Goal: Task Accomplishment & Management: Complete application form

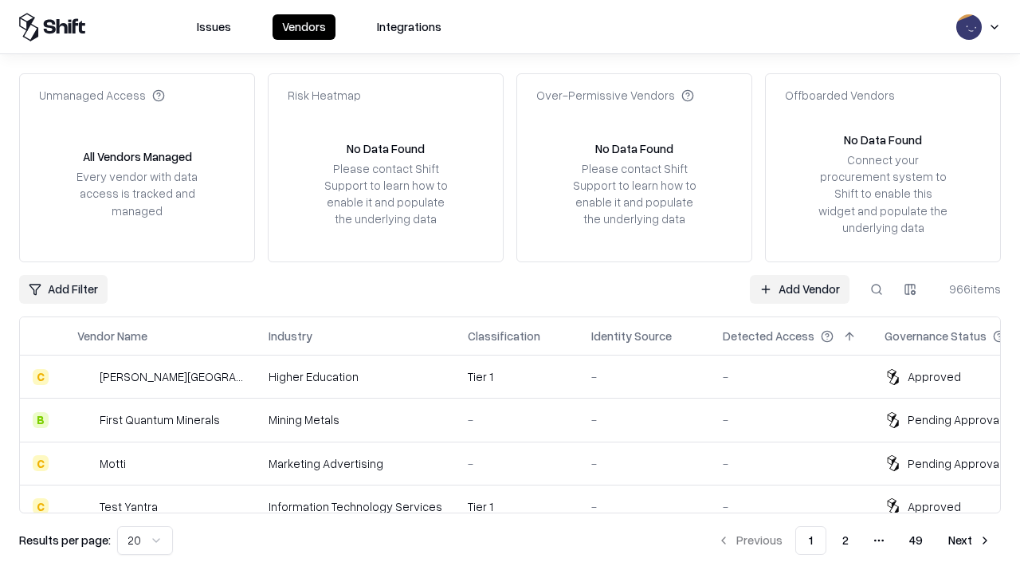
click at [799, 288] on link "Add Vendor" at bounding box center [800, 289] width 100 height 29
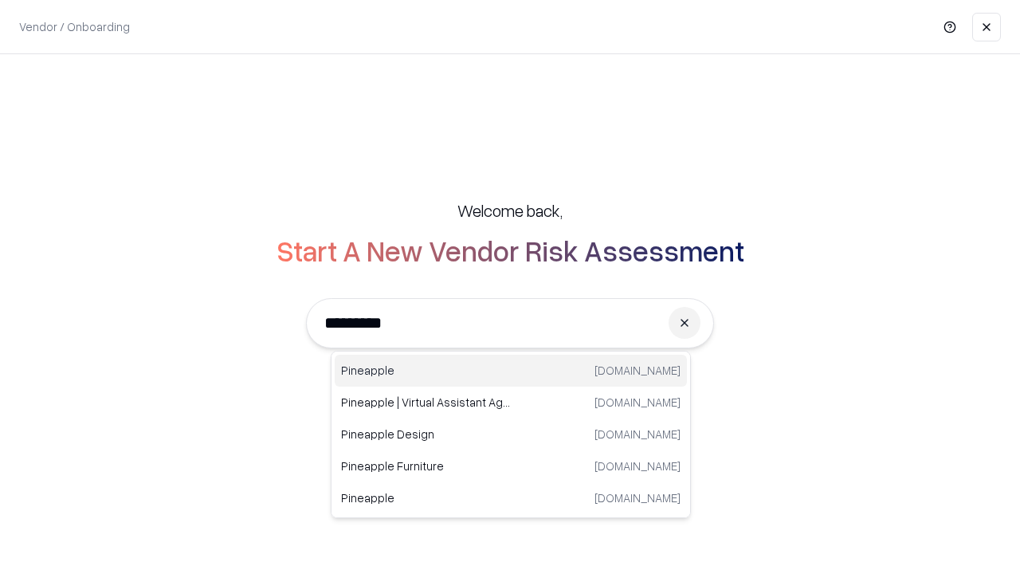
click at [511, 370] on div "Pineapple [DOMAIN_NAME]" at bounding box center [511, 370] width 352 height 32
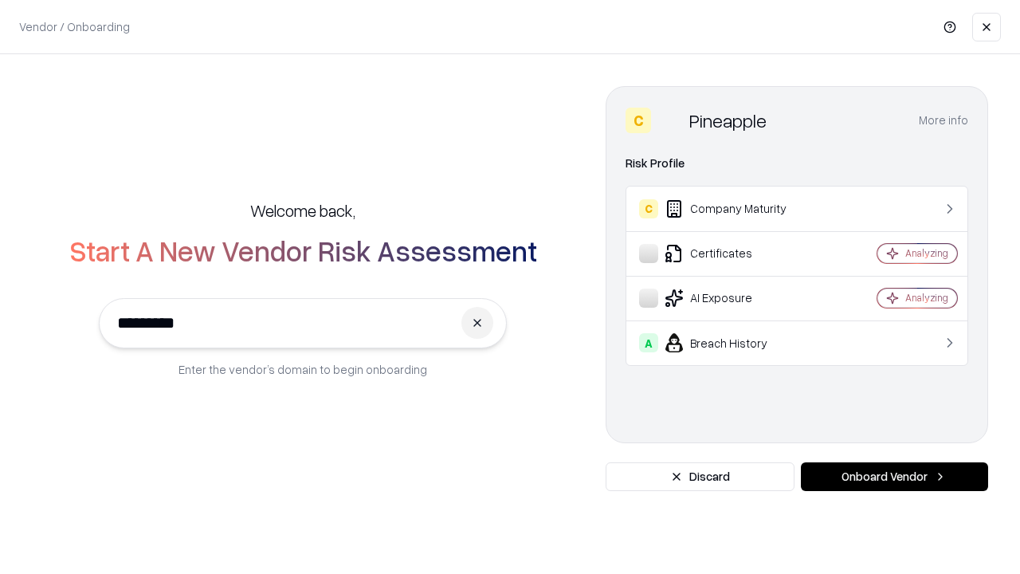
type input "*********"
click at [894, 476] on button "Onboard Vendor" at bounding box center [894, 476] width 187 height 29
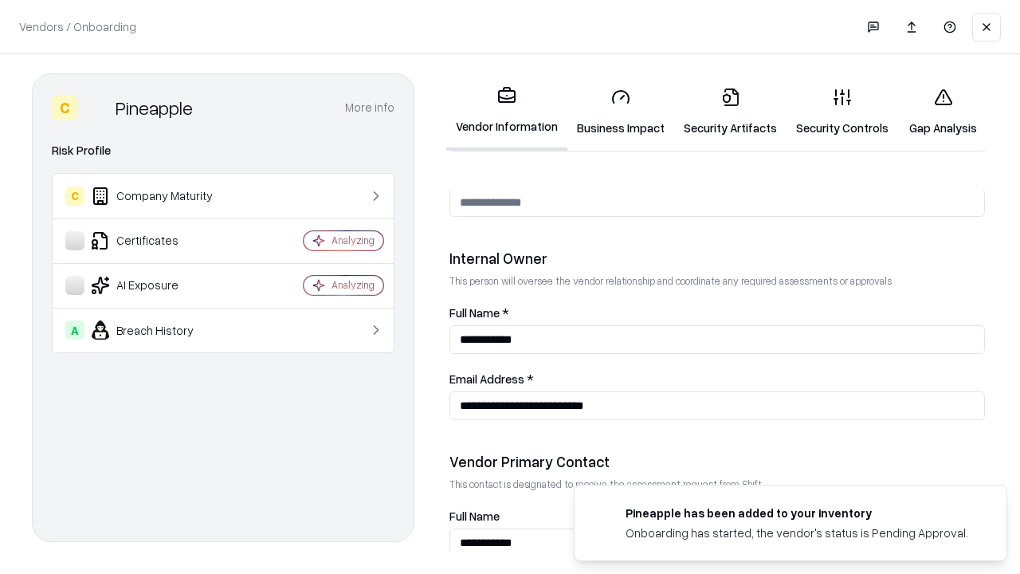
scroll to position [825, 0]
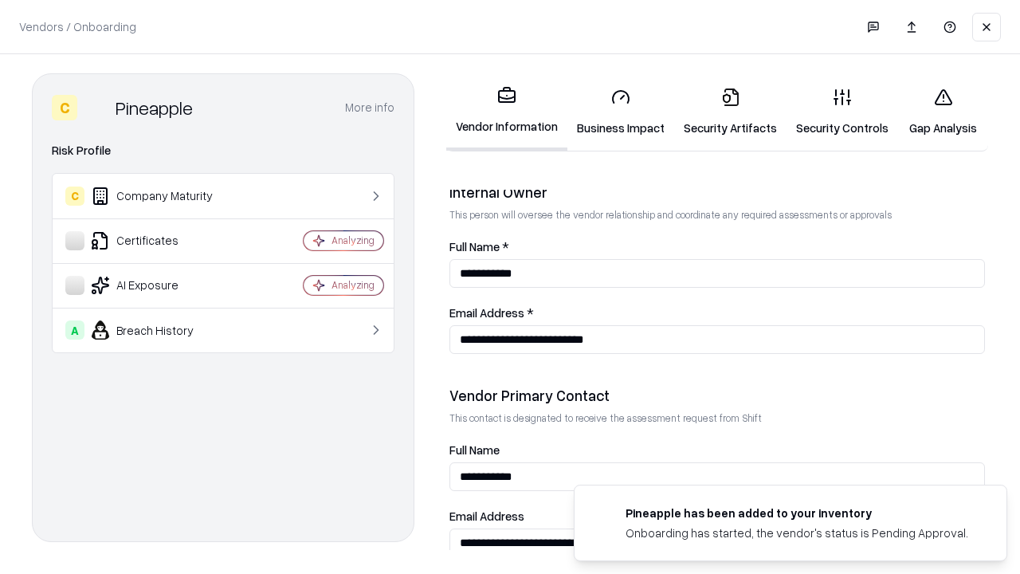
click at [621, 112] on link "Business Impact" at bounding box center [620, 112] width 107 height 74
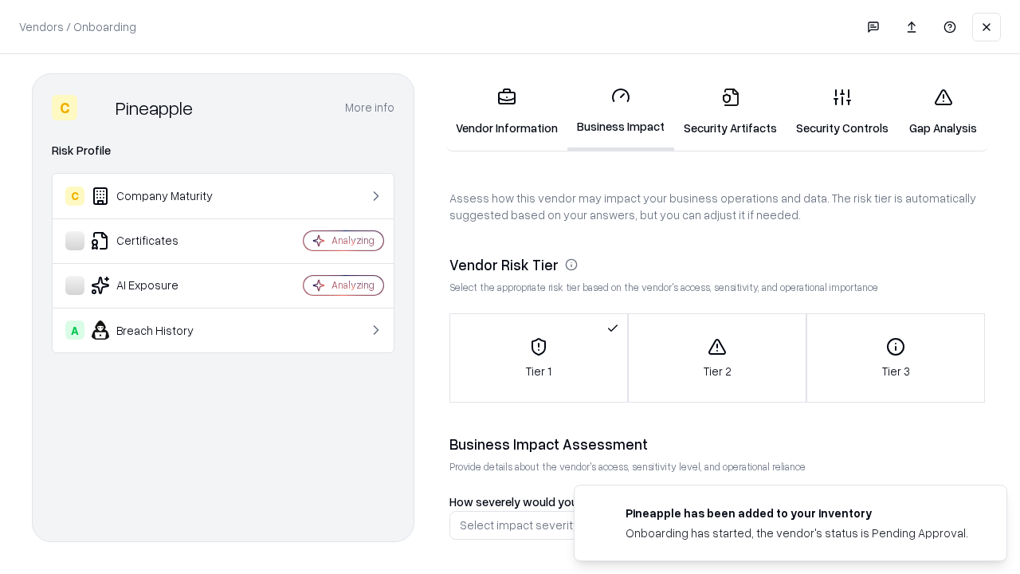
click at [942, 112] on link "Gap Analysis" at bounding box center [943, 112] width 90 height 74
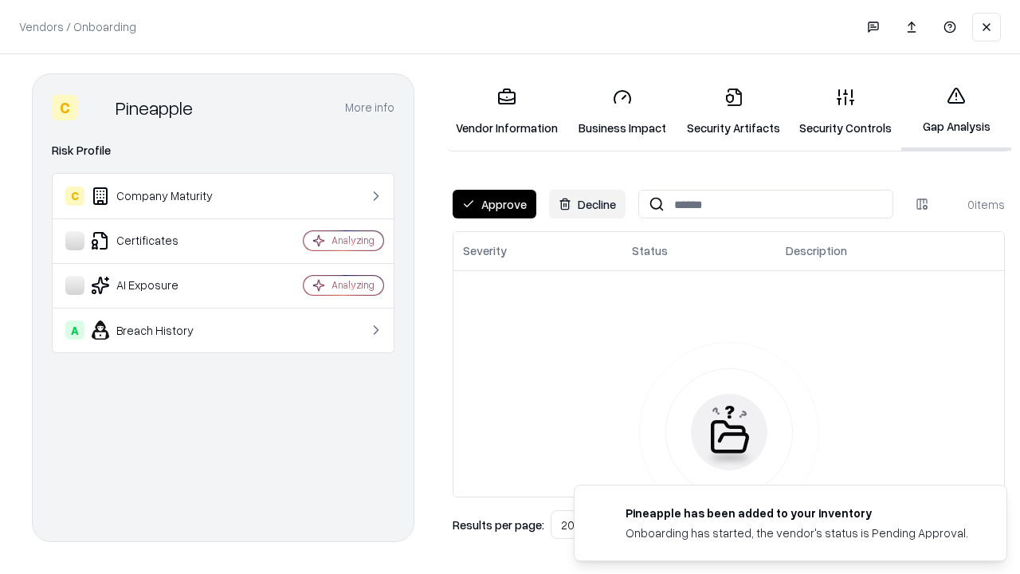
click at [494, 204] on button "Approve" at bounding box center [494, 204] width 84 height 29
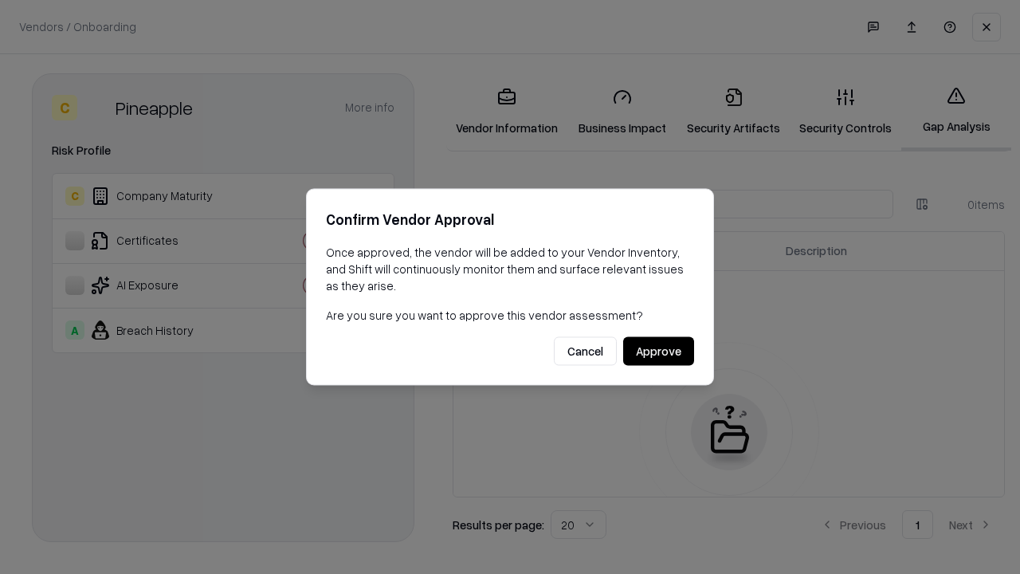
click at [658, 350] on button "Approve" at bounding box center [658, 351] width 71 height 29
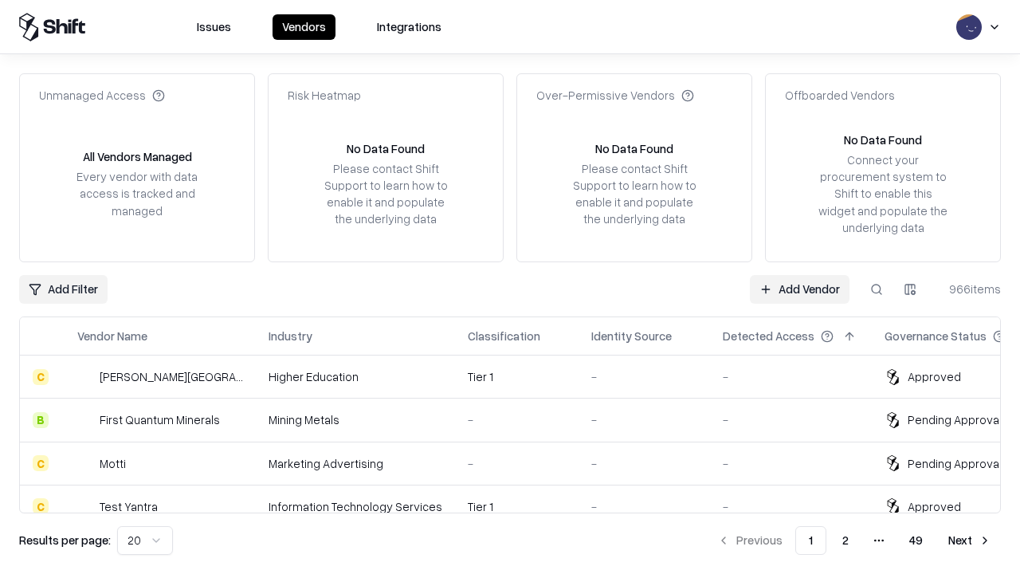
type input "*********"
click at [799, 288] on link "Add Vendor" at bounding box center [800, 289] width 100 height 29
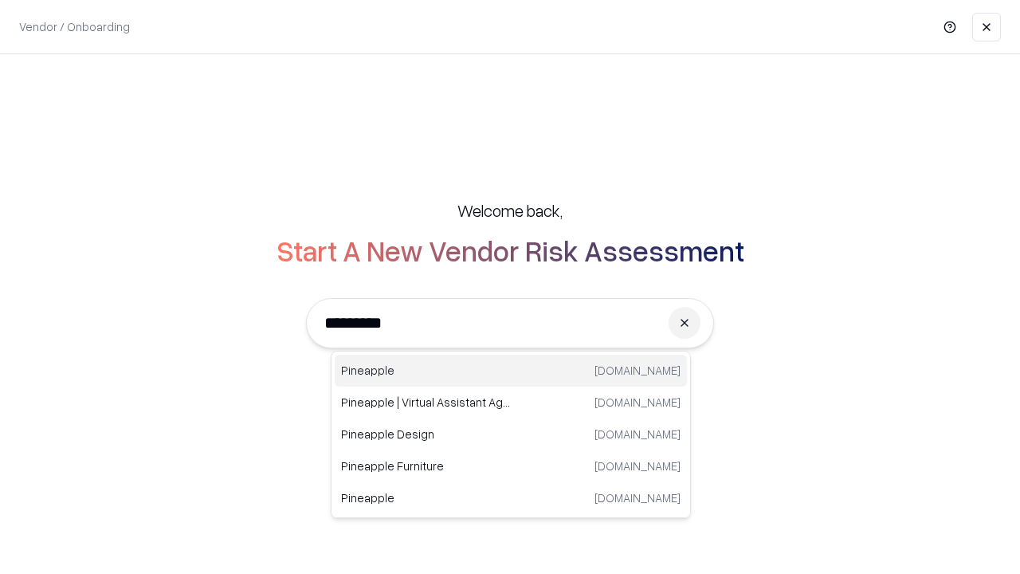
click at [511, 370] on div "Pineapple [DOMAIN_NAME]" at bounding box center [511, 370] width 352 height 32
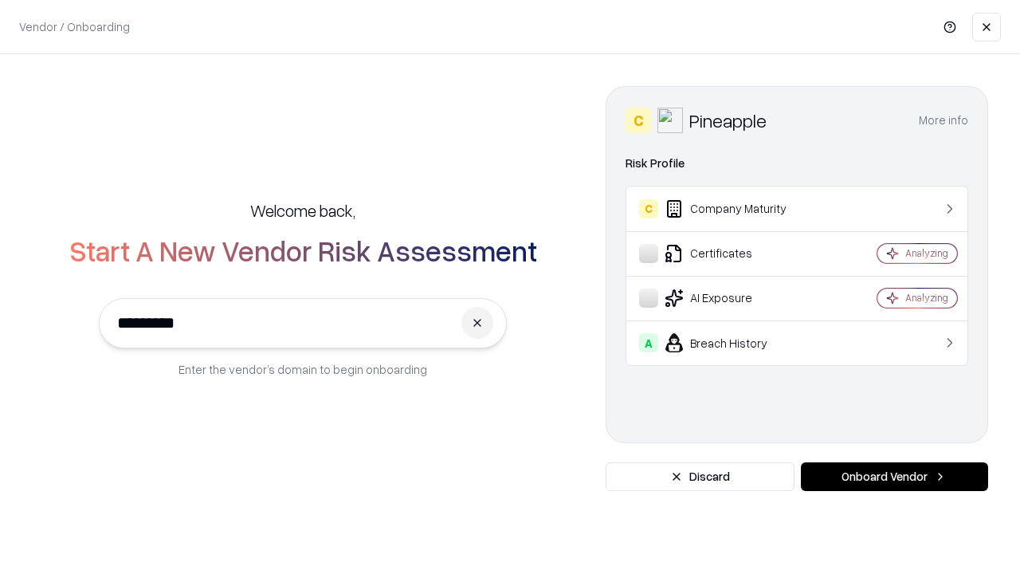
type input "*********"
click at [894, 476] on button "Onboard Vendor" at bounding box center [894, 476] width 187 height 29
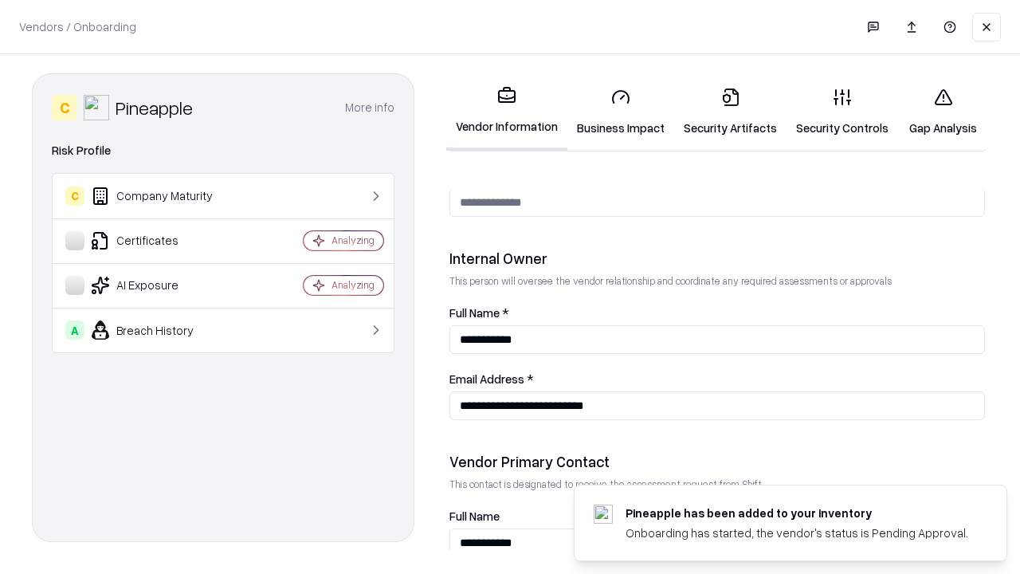
scroll to position [825, 0]
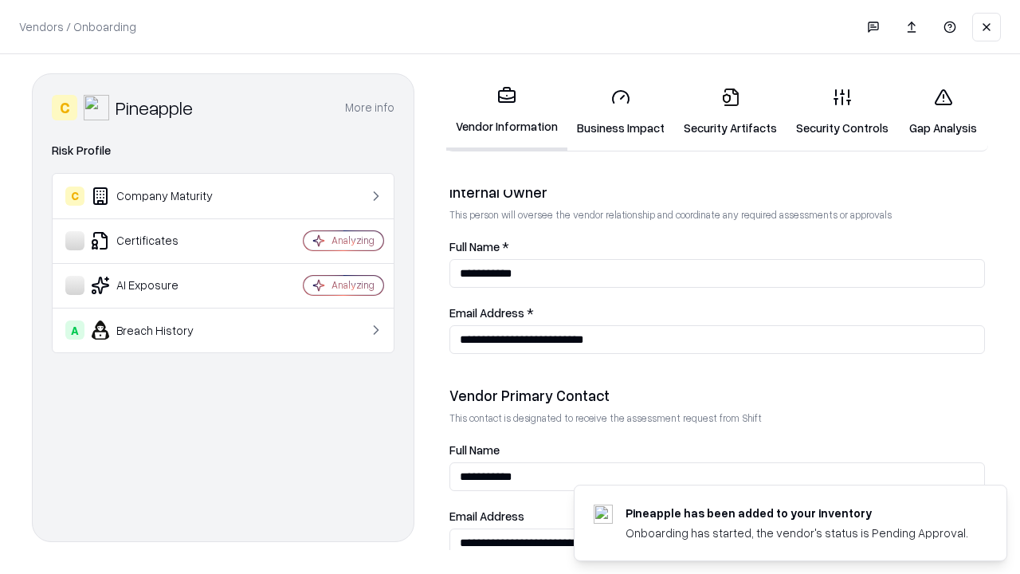
click at [942, 112] on link "Gap Analysis" at bounding box center [943, 112] width 90 height 74
